Goal: Communication & Community: Ask a question

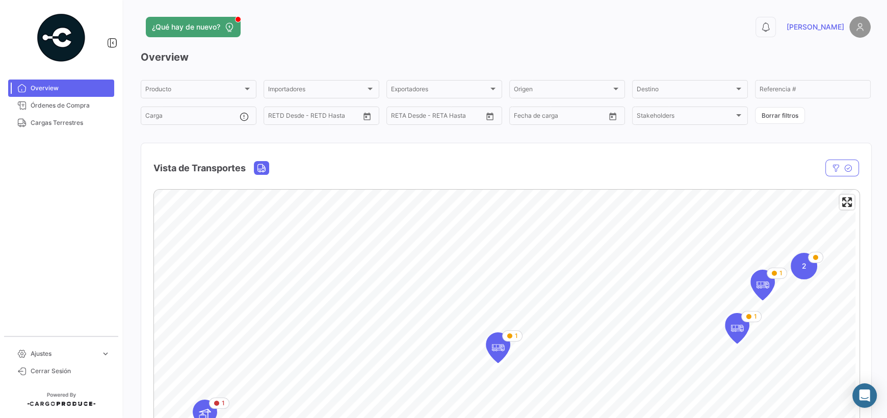
click at [574, 171] on div "Vista de Transportes" at bounding box center [400, 168] width 494 height 25
click at [63, 121] on span "Cargas Terrestres" at bounding box center [71, 122] width 80 height 9
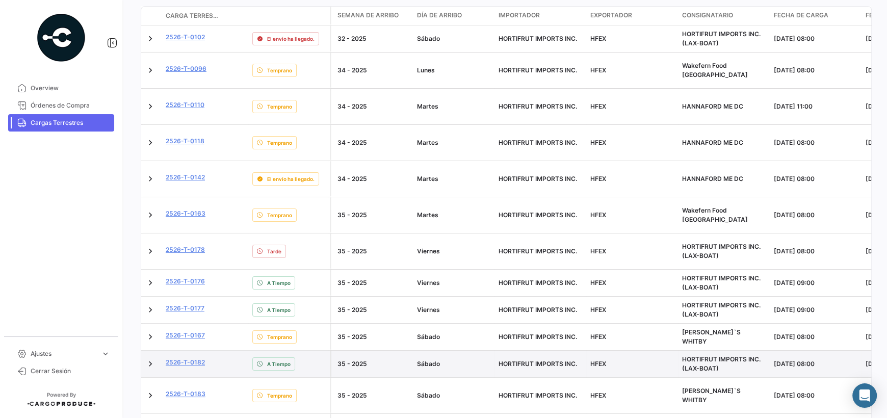
scroll to position [306, 0]
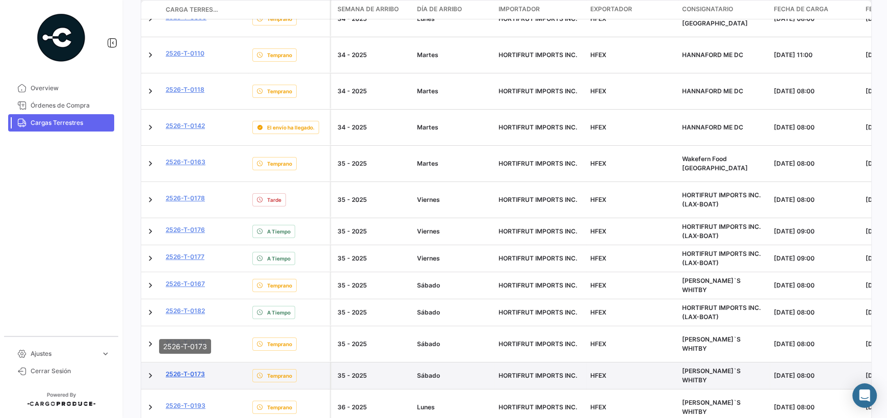
click at [190, 370] on link "2526-T-0173" at bounding box center [185, 374] width 39 height 9
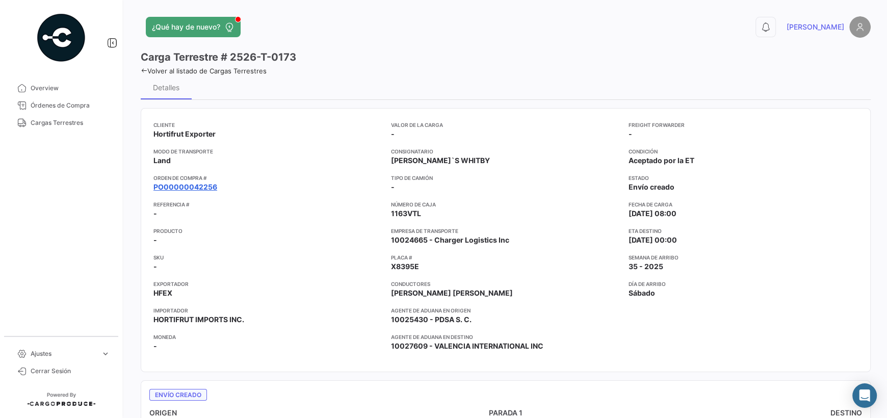
click at [186, 183] on link "PO00000042256" at bounding box center [185, 187] width 64 height 10
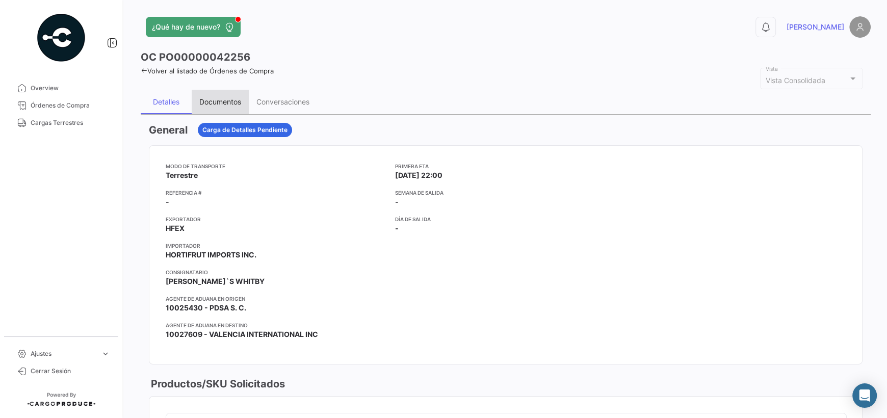
click at [225, 108] on div "Documentos" at bounding box center [220, 102] width 57 height 24
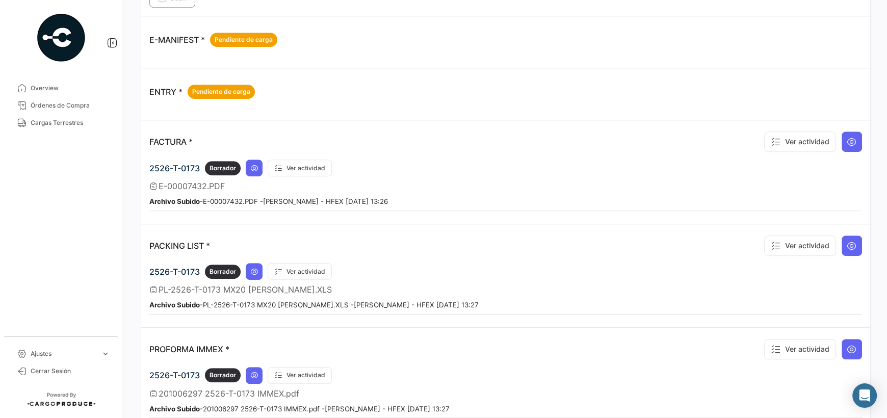
scroll to position [509, 0]
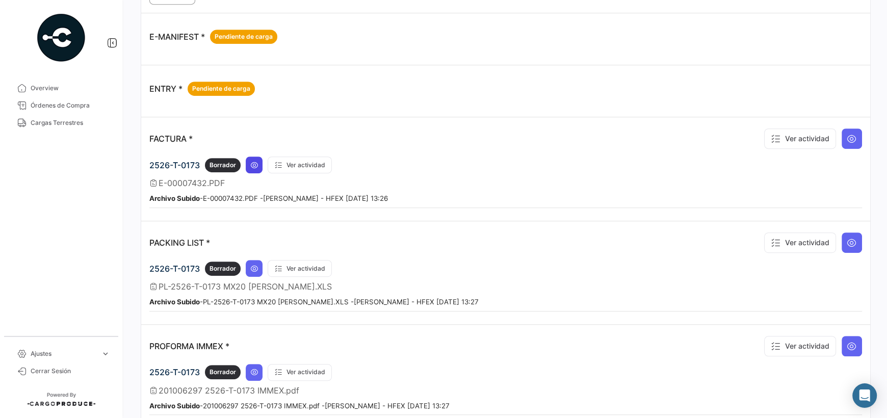
click at [250, 163] on icon at bounding box center [254, 165] width 8 height 8
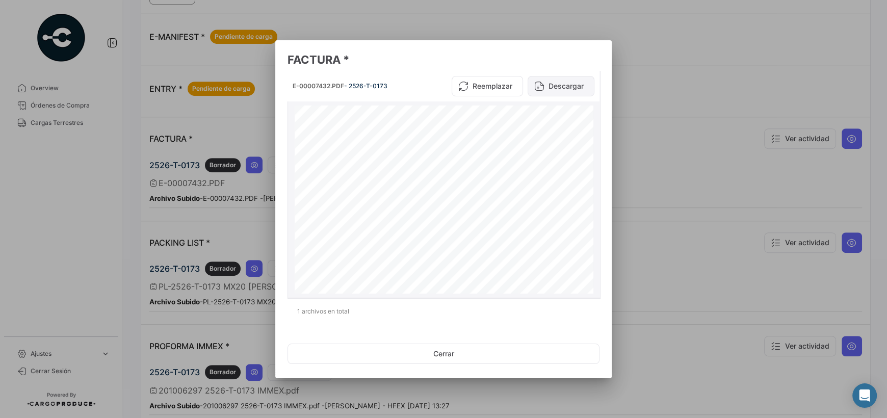
click at [569, 82] on button "Descargar" at bounding box center [561, 86] width 67 height 20
click at [235, 231] on div at bounding box center [443, 209] width 887 height 418
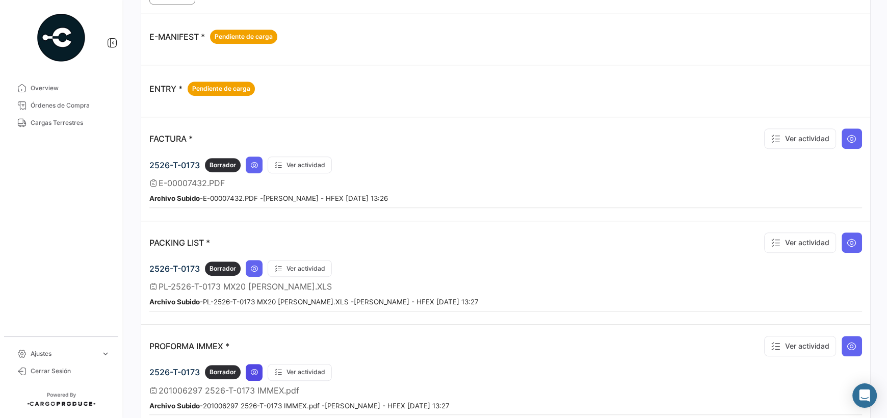
click at [251, 368] on icon at bounding box center [254, 372] width 8 height 8
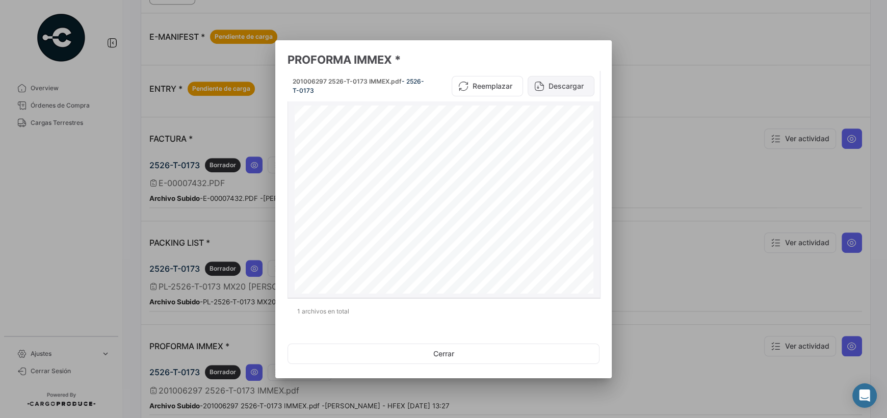
click at [557, 85] on button "Descargar" at bounding box center [561, 86] width 67 height 20
click at [223, 320] on div at bounding box center [443, 209] width 887 height 418
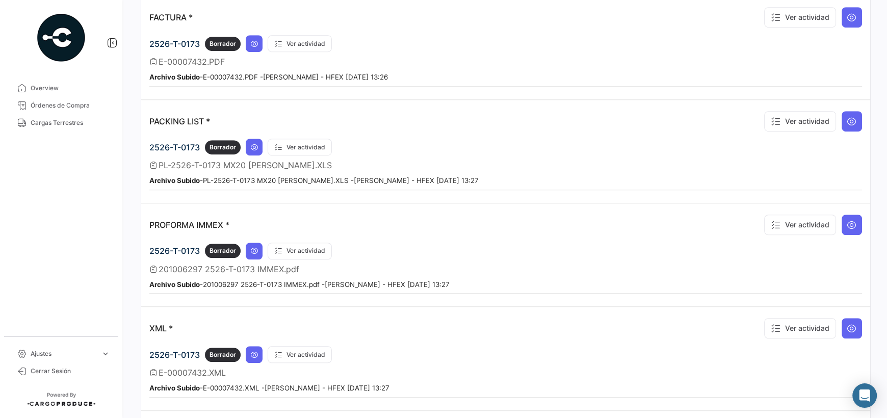
scroll to position [662, 0]
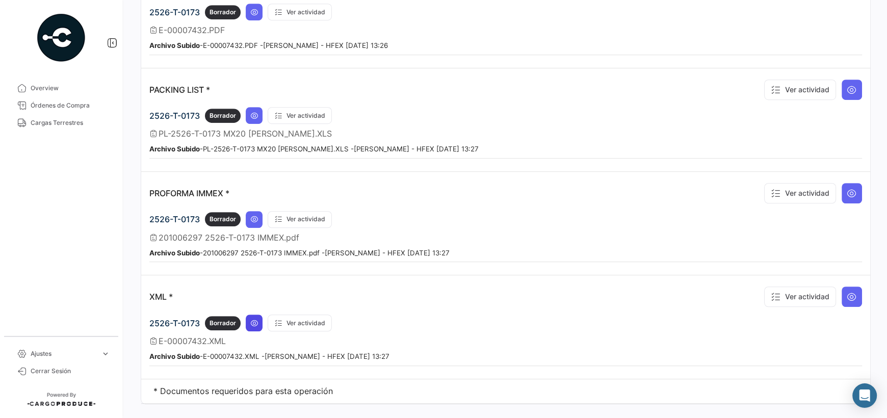
click at [251, 319] on icon at bounding box center [254, 323] width 8 height 8
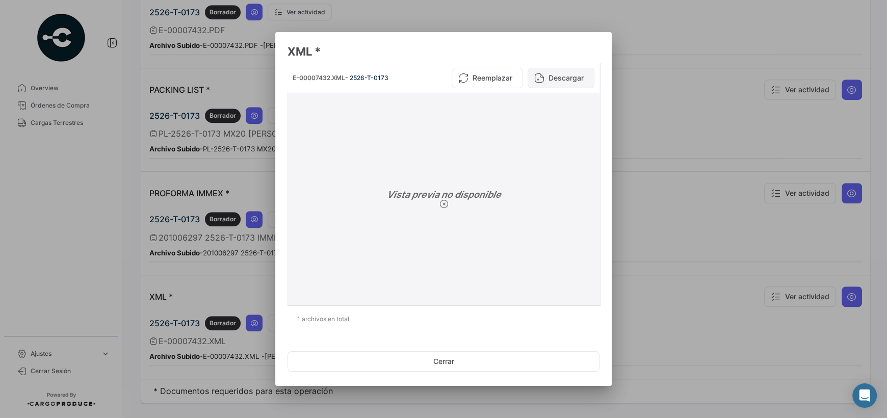
click at [564, 69] on button "Descargar" at bounding box center [561, 78] width 67 height 20
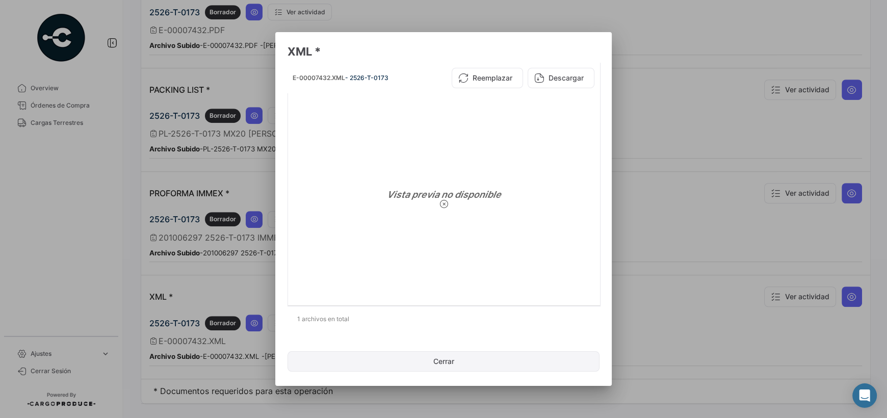
click at [579, 363] on button "Cerrar" at bounding box center [444, 361] width 312 height 20
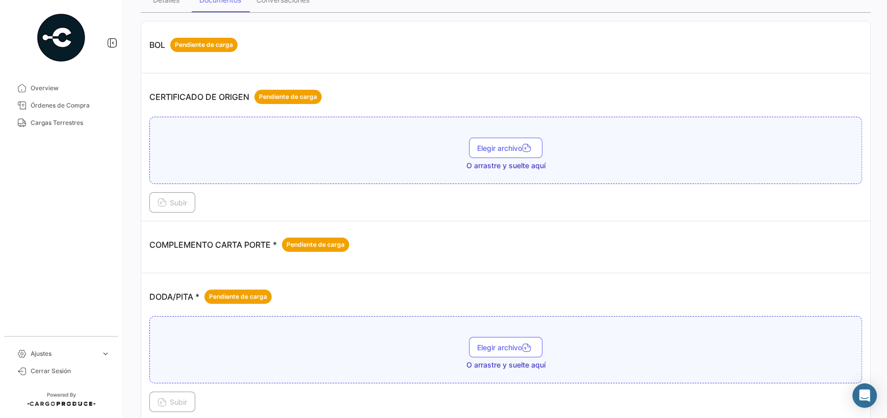
scroll to position [0, 0]
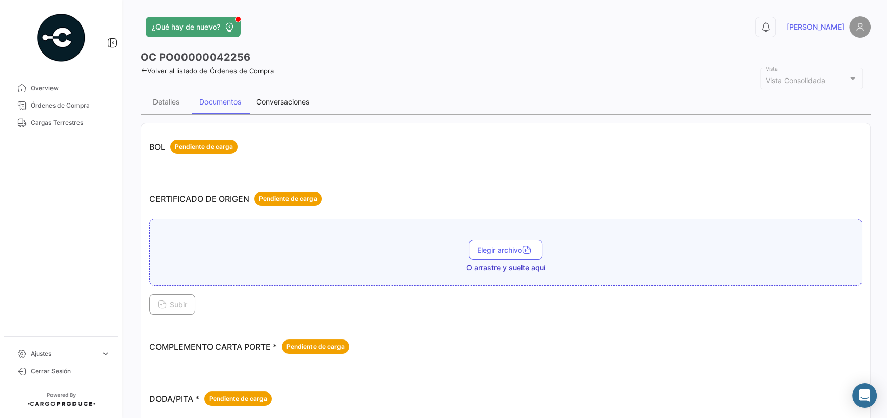
click at [282, 97] on div "Conversaciones" at bounding box center [282, 101] width 53 height 9
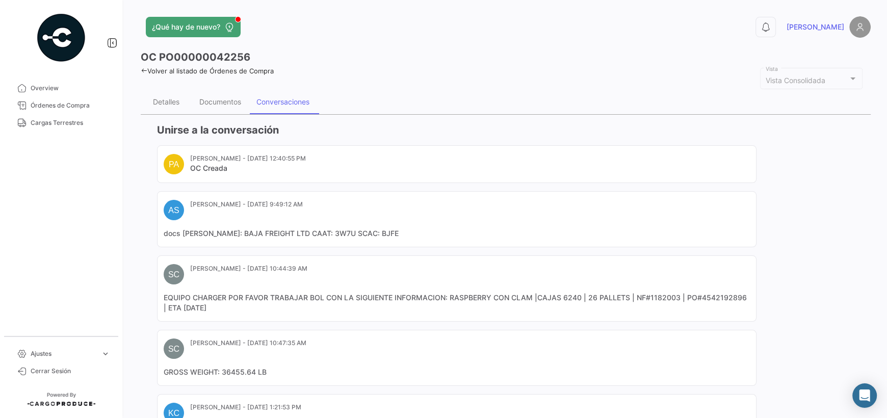
click at [260, 248] on div "PA [PERSON_NAME] - [DATE] 12:40:55 PM OC Creada AS [PERSON_NAME] - [DATE] 9:49:…" at bounding box center [510, 297] width 706 height 305
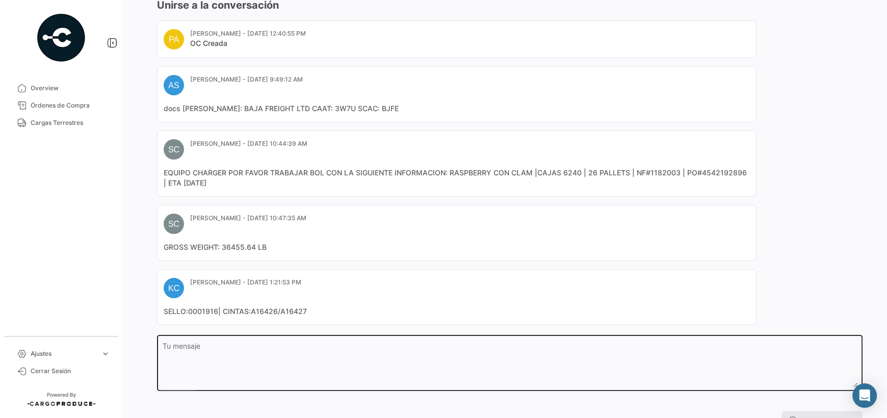
scroll to position [152, 0]
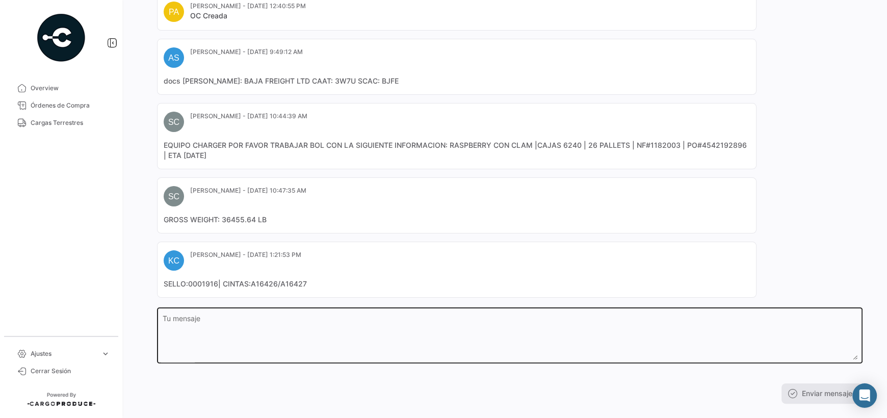
drag, startPoint x: 251, startPoint y: 336, endPoint x: 246, endPoint y: 331, distance: 7.2
click at [249, 334] on textarea "Tu mensaje" at bounding box center [510, 337] width 695 height 45
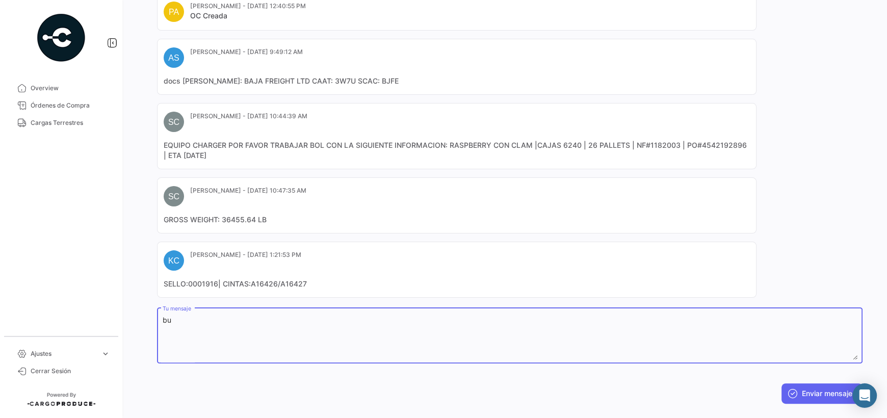
type textarea "b"
type textarea "Buena tarde, me ayudan con la placa de la caja por favor."
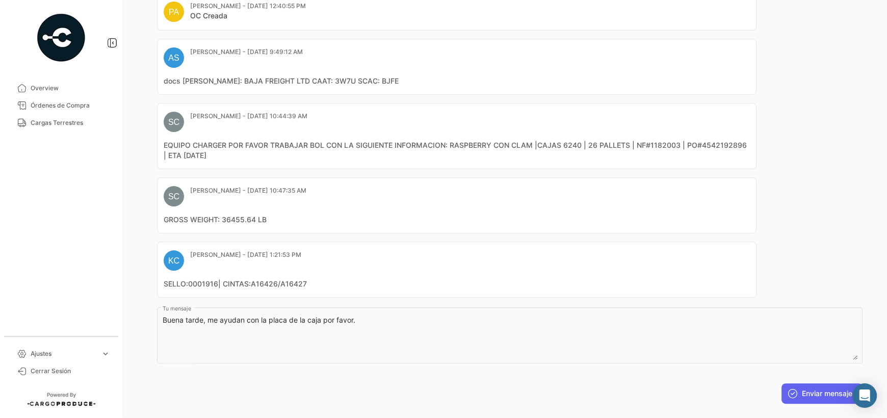
click at [633, 238] on div "PA [PERSON_NAME] - [DATE] 12:40:55 PM OC Creada AS [PERSON_NAME] - [DATE] 9:49:…" at bounding box center [510, 145] width 706 height 305
click at [577, 145] on mat-card-content "EQUIPO CHARGER POR FAVOR TRABAJAR BOL CON LA SIGUIENTE INFORMACION: RASPBERRY C…" at bounding box center [457, 150] width 586 height 20
drag, startPoint x: 578, startPoint y: 145, endPoint x: 560, endPoint y: 145, distance: 17.8
click at [560, 145] on mat-card-content "EQUIPO CHARGER POR FAVOR TRABAJAR BOL CON LA SIGUIENTE INFORMACION: RASPBERRY C…" at bounding box center [457, 150] width 586 height 20
copy mat-card-content "6240"
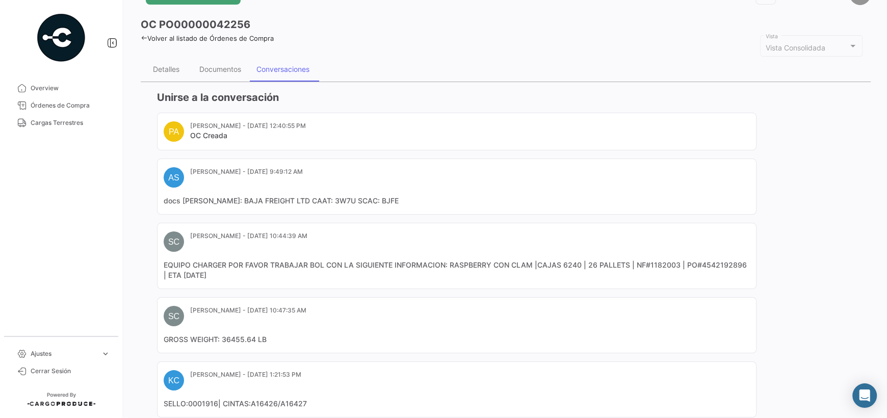
scroll to position [16, 0]
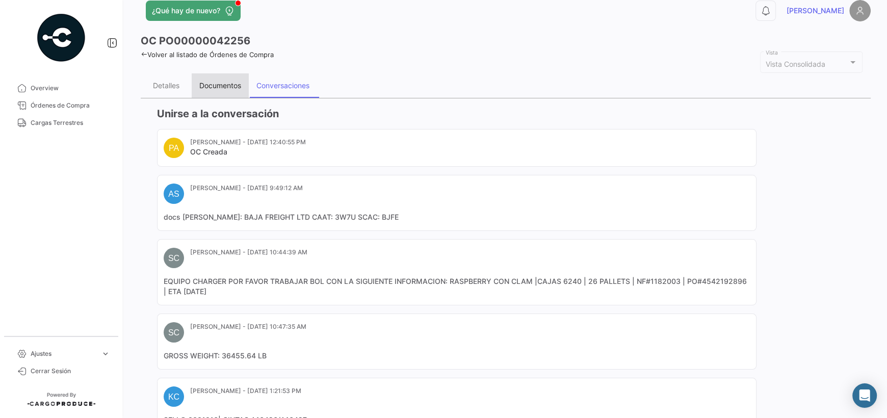
click at [211, 82] on div "Documentos" at bounding box center [220, 85] width 42 height 9
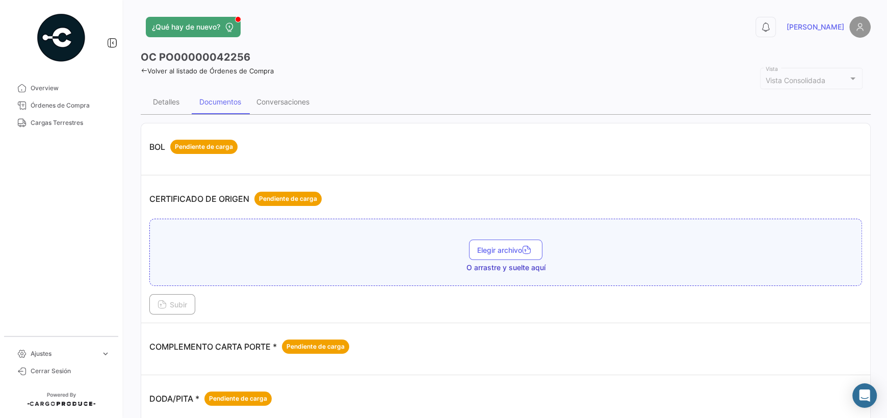
click at [164, 71] on link "Volver al listado de Órdenes de Compra" at bounding box center [207, 71] width 133 height 8
